Goal: Task Accomplishment & Management: Use online tool/utility

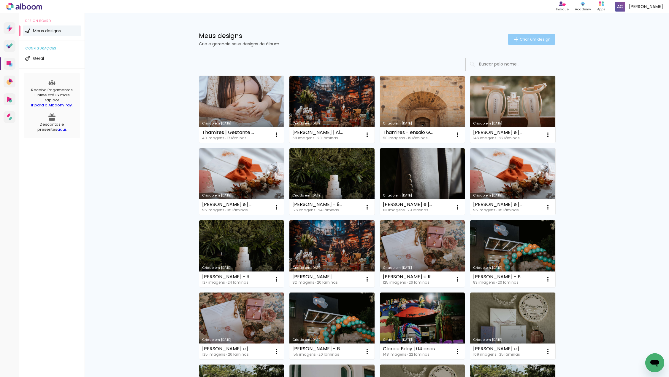
click at [529, 41] on span "Criar um design" at bounding box center [534, 39] width 31 height 4
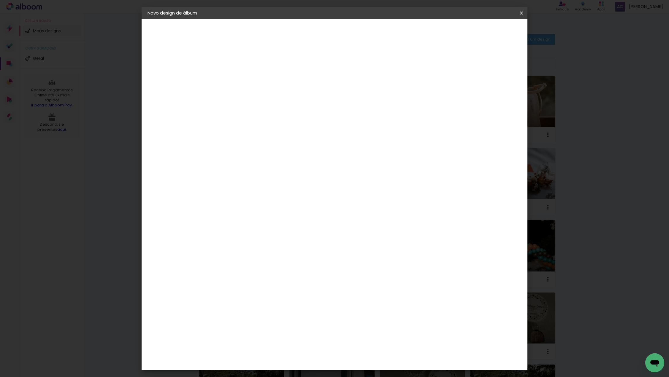
click at [0, 0] on iron-icon at bounding box center [0, 0] width 0 height 0
